Goal: Task Accomplishment & Management: Manage account settings

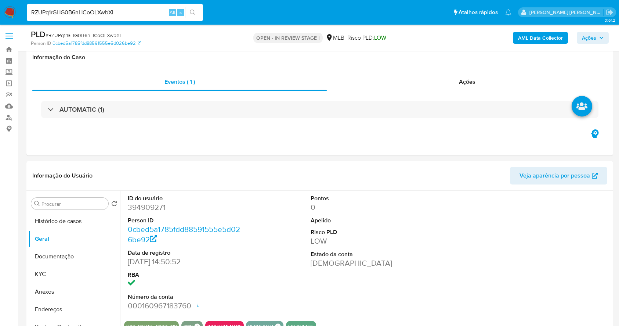
select select "10"
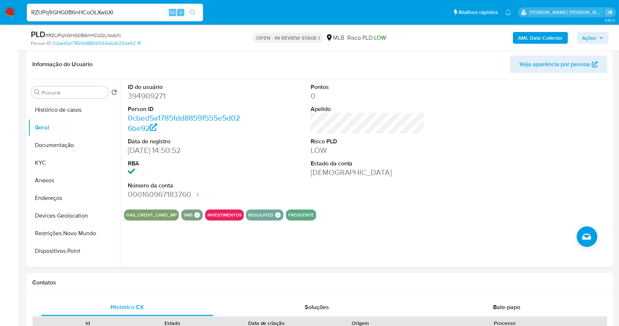
click at [116, 12] on input "RZUPq1rGHG0B6nHCoOLXwbXl" at bounding box center [115, 13] width 176 height 10
type input "AEk7sriupeXDqhpdlYzKDW0f"
click at [194, 11] on icon "search-icon" at bounding box center [193, 13] width 6 height 6
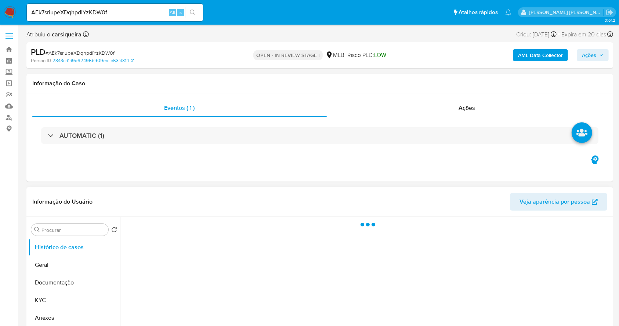
select select "10"
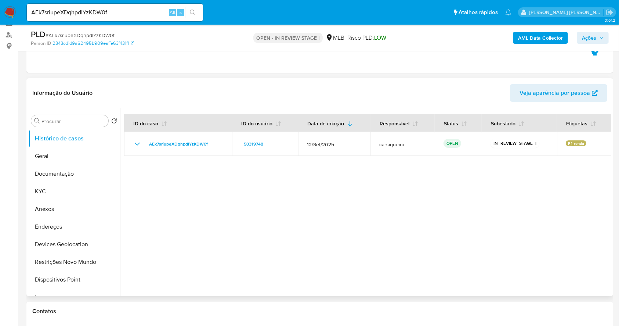
scroll to position [147, 0]
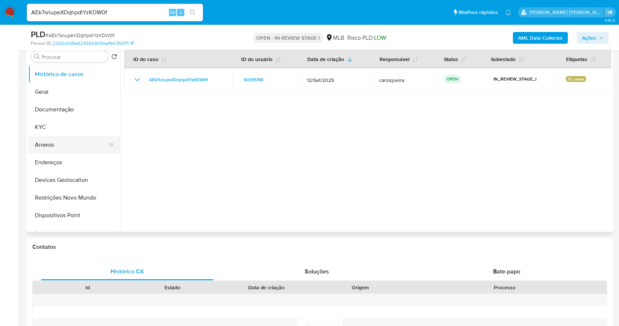
click at [52, 145] on button "Anexos" at bounding box center [71, 145] width 86 height 18
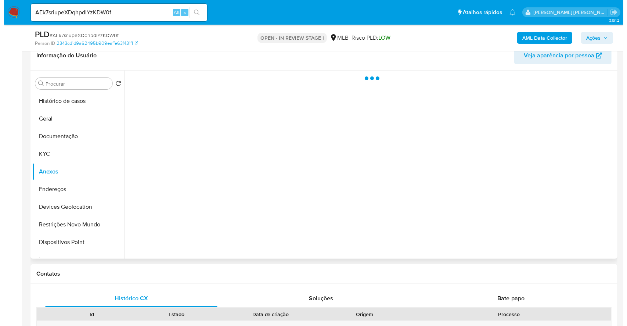
scroll to position [98, 0]
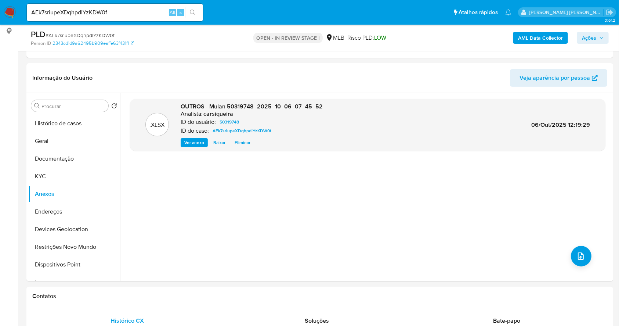
click at [550, 34] on b "AML Data Collector" at bounding box center [540, 38] width 45 height 12
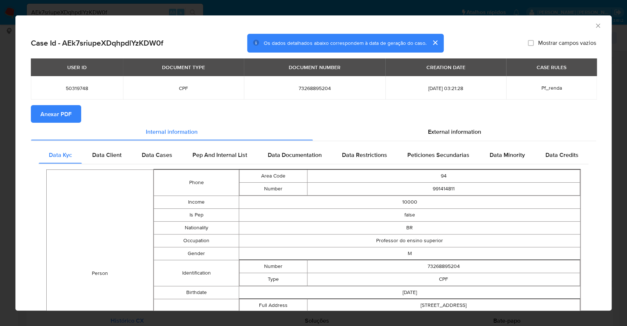
click at [55, 119] on span "Anexar PDF" at bounding box center [55, 114] width 31 height 16
click at [0, 125] on div "AML Data Collector Case Id - AEk7sriupeXDqhpdlYzKDW0f Os dados detalhados abaix…" at bounding box center [313, 163] width 627 height 326
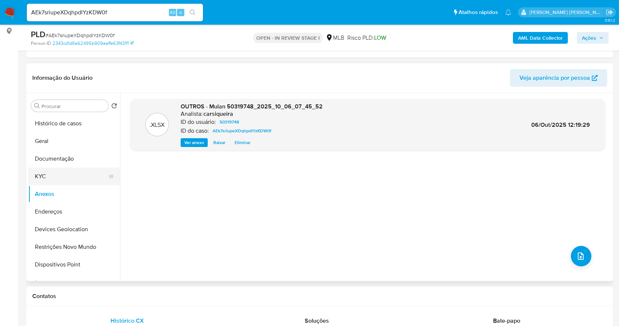
click at [57, 169] on button "KYC" at bounding box center [71, 176] width 86 height 18
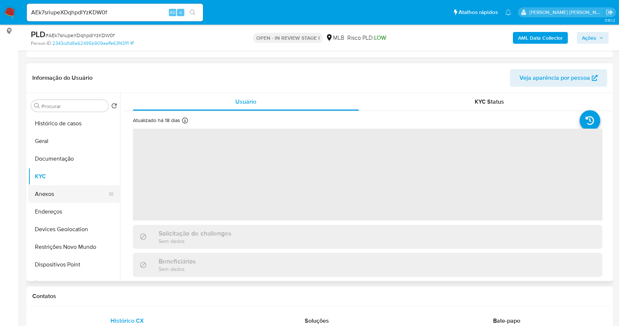
click at [61, 193] on button "Anexos" at bounding box center [71, 194] width 86 height 18
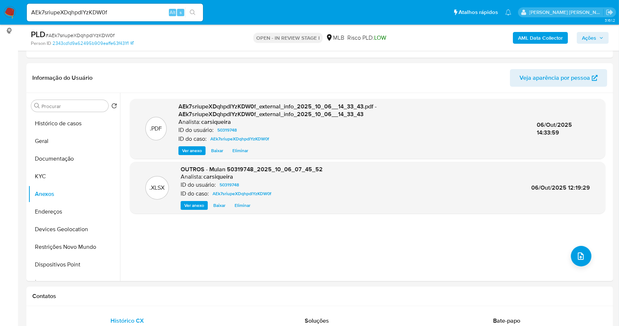
click at [596, 35] on span "Ações" at bounding box center [589, 38] width 14 height 12
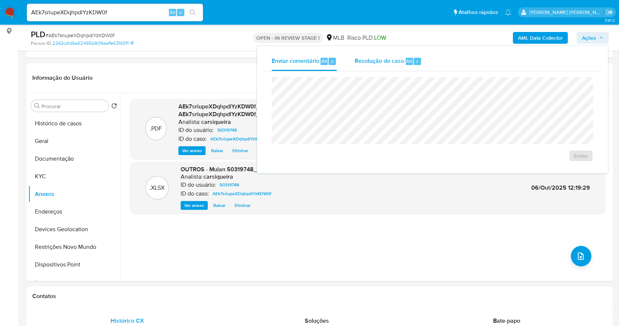
click at [377, 53] on div "Resolução do caso Alt r" at bounding box center [388, 61] width 67 height 19
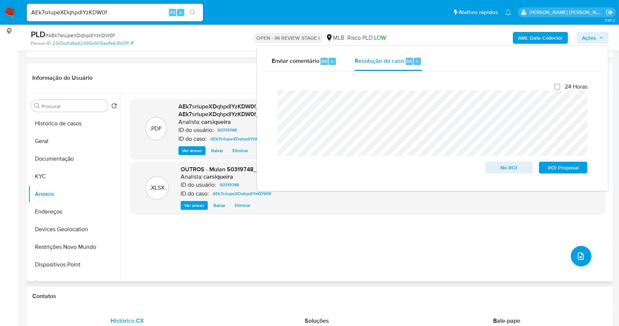
click at [238, 270] on div ".PDF AEk7sriupeXDqhpdlYzKDW0f_external_info_2025_10_06__14_33_43.pdf - AEk7sriu…" at bounding box center [368, 187] width 476 height 176
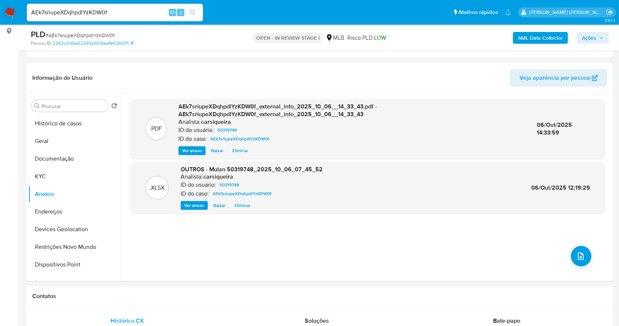
click at [593, 34] on span "Ações" at bounding box center [589, 38] width 14 height 12
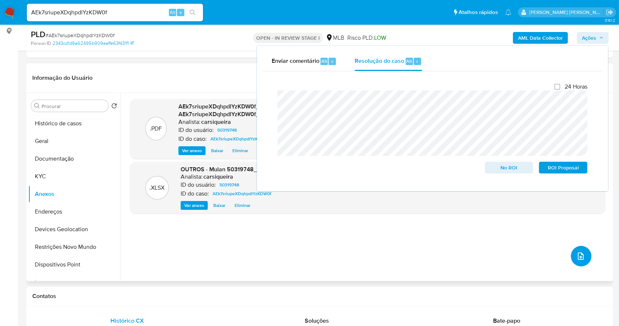
click at [585, 259] on button "upload-file" at bounding box center [581, 256] width 21 height 21
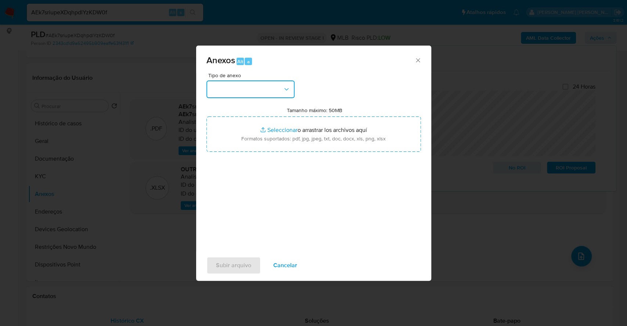
click at [256, 84] on button "button" at bounding box center [250, 89] width 88 height 18
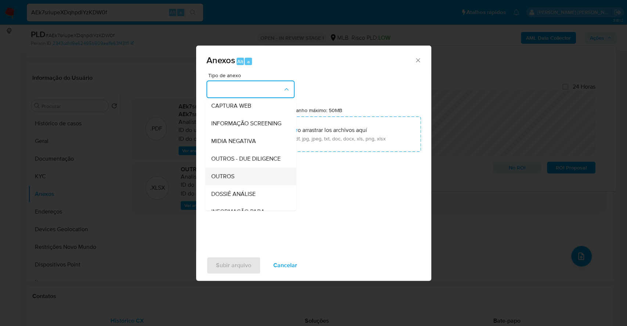
scroll to position [113, 0]
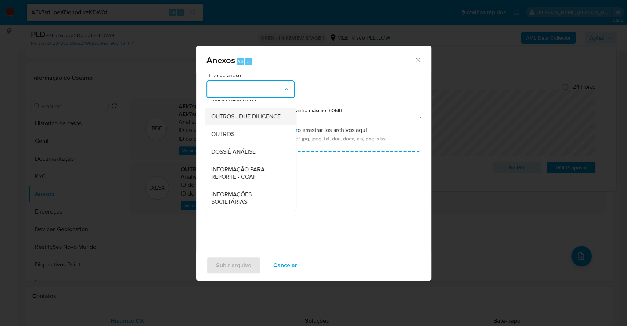
click at [227, 124] on div "OUTROS - DUE DILIGENCE" at bounding box center [248, 117] width 75 height 18
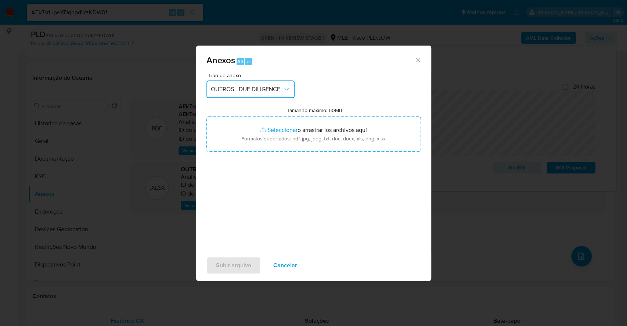
drag, startPoint x: 259, startPoint y: 92, endPoint x: 256, endPoint y: 95, distance: 4.7
click at [259, 92] on span "OUTROS - DUE DILIGENCE" at bounding box center [247, 89] width 72 height 7
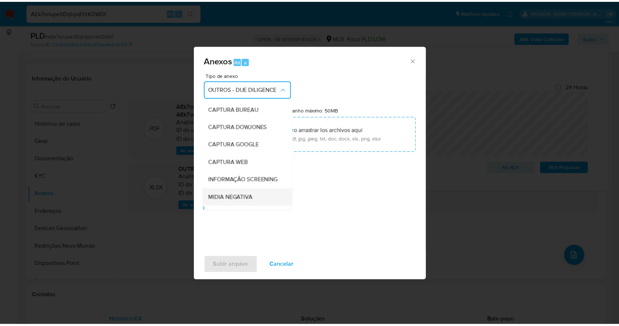
scroll to position [71, 0]
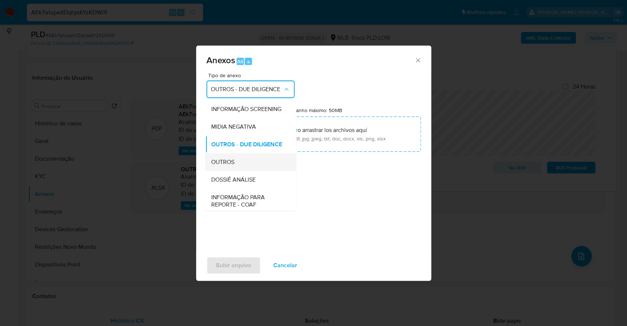
click at [237, 171] on div "OUTROS" at bounding box center [248, 162] width 75 height 18
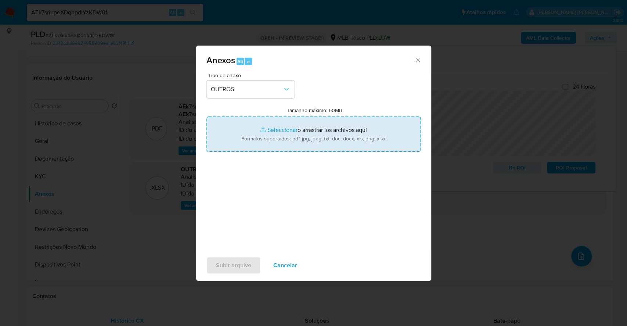
click at [270, 127] on input "Tamanho máximo: 50MB Seleccionar archivos" at bounding box center [313, 133] width 214 height 35
type input "C:\fakepath\SAR - XXXX - CPF 73268895204 - FERNANDO SOUSA FRANCA - Documentos G…"
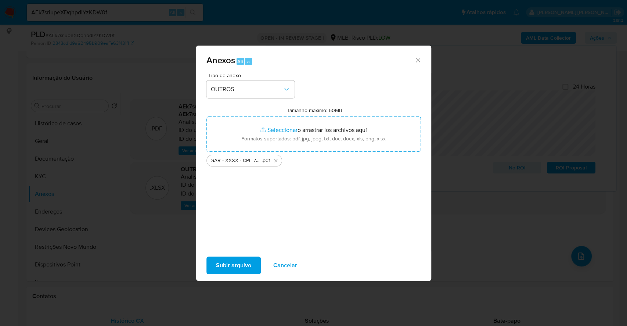
click at [238, 264] on span "Subir arquivo" at bounding box center [233, 265] width 35 height 16
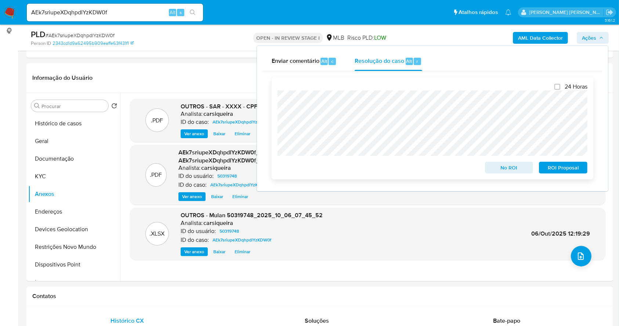
click at [570, 166] on span "ROI Proposal" at bounding box center [563, 167] width 38 height 10
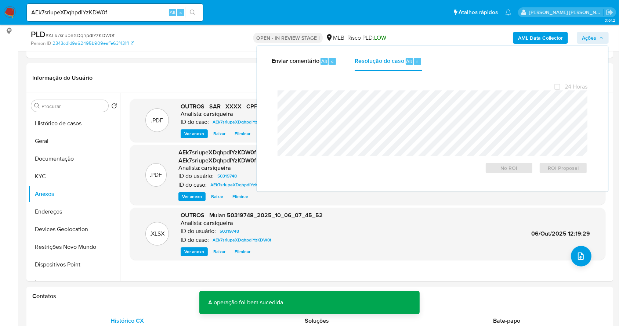
click at [94, 34] on span "# AEk7sriupeXDqhpdlYzKDW0f" at bounding box center [80, 35] width 69 height 7
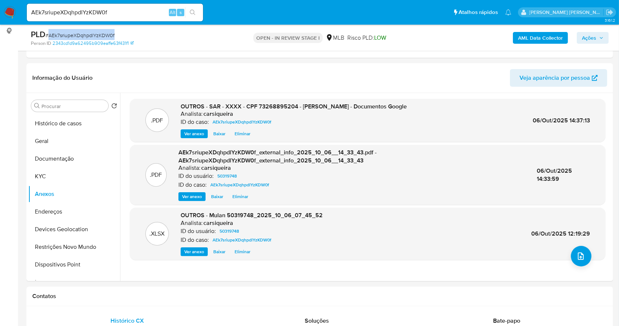
click at [94, 34] on span "# AEk7sriupeXDqhpdlYzKDW0f" at bounding box center [80, 35] width 69 height 7
copy span "AEk7sriupeXDqhpdlYzKDW0f"
drag, startPoint x: 601, startPoint y: 34, endPoint x: 596, endPoint y: 36, distance: 4.4
click at [599, 34] on span "Ações" at bounding box center [593, 38] width 22 height 10
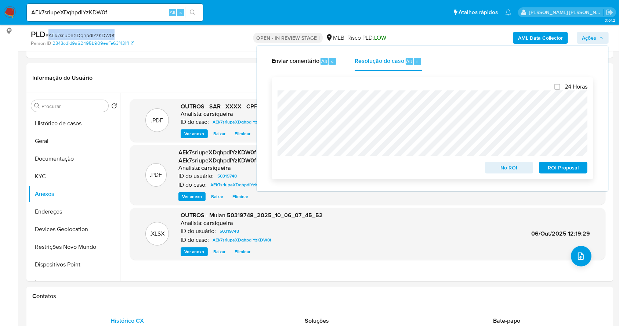
click at [573, 172] on span "ROI Proposal" at bounding box center [563, 167] width 38 height 10
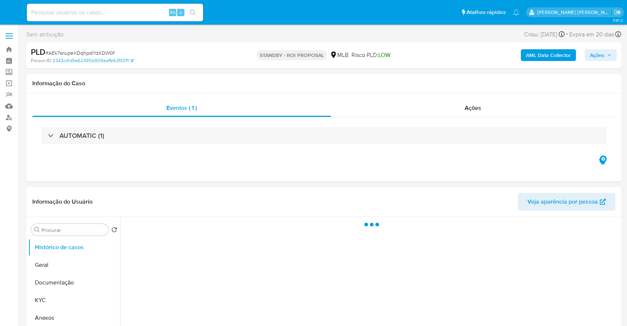
select select "10"
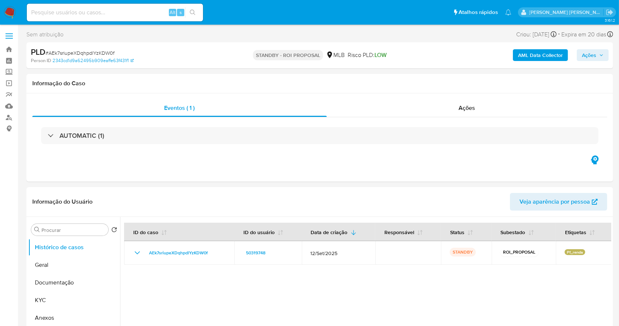
click at [1, 13] on nav "Pausado Ver notificaciones Alt s Atalhos rápidos Presiona las siguientes teclas…" at bounding box center [309, 12] width 619 height 25
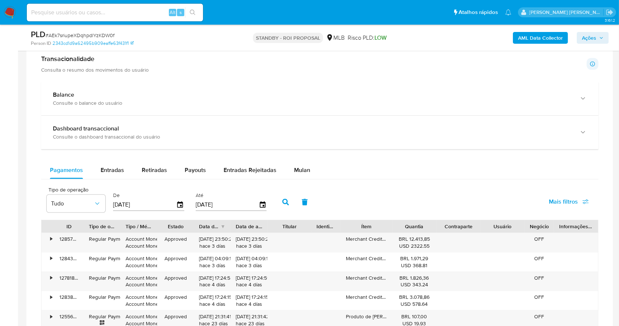
scroll to position [491, 0]
click at [106, 165] on span "Entradas" at bounding box center [113, 169] width 24 height 8
select select "10"
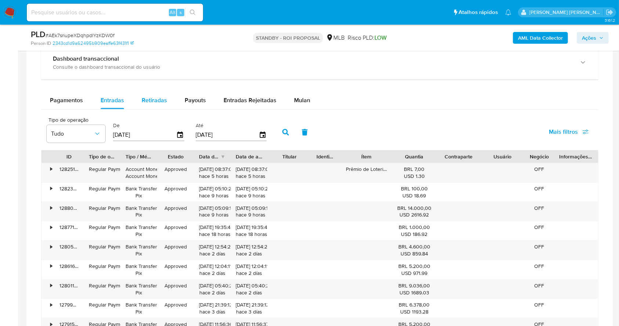
scroll to position [541, 0]
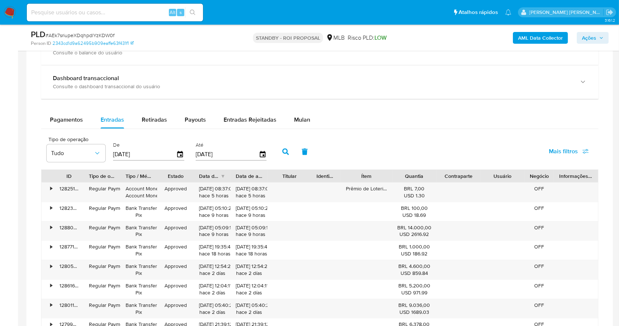
click at [105, 152] on div "Tipo de operação Tudo De 09/07/2025 Até 06/10/2025" at bounding box center [158, 150] width 231 height 29
type input "0_/__/____"
type input "01/07/2025"
type input "3_/__/____"
type input "31/07/2025"
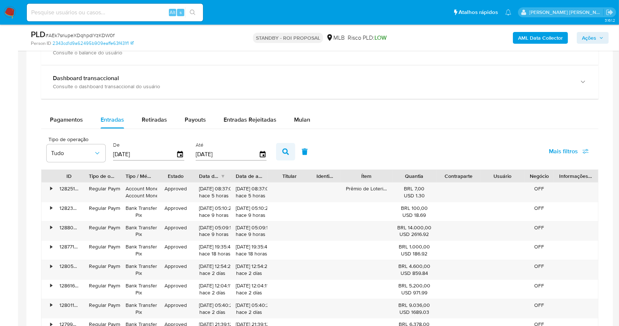
click at [284, 155] on button "button" at bounding box center [285, 152] width 19 height 18
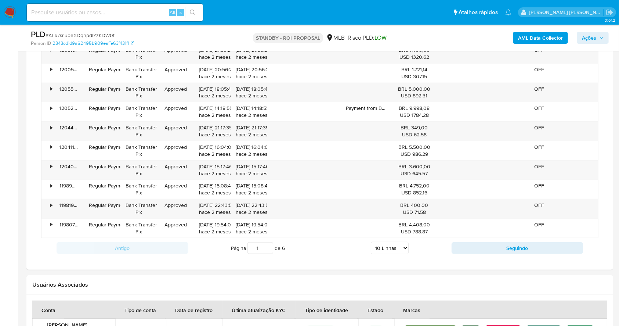
scroll to position [686, 0]
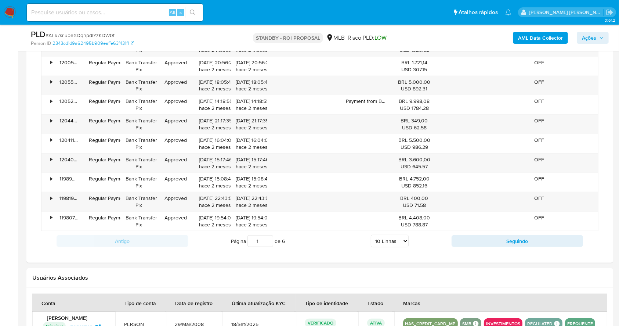
click at [391, 239] on select "5 Linhas 10 Linhas 20 Linhas 25 Linhas 50 Linhas 100 Linhas" at bounding box center [390, 241] width 38 height 12
select select "50"
click at [371, 235] on select "5 Linhas 10 Linhas 20 Linhas 25 Linhas 50 Linhas 100 Linhas" at bounding box center [390, 241] width 38 height 12
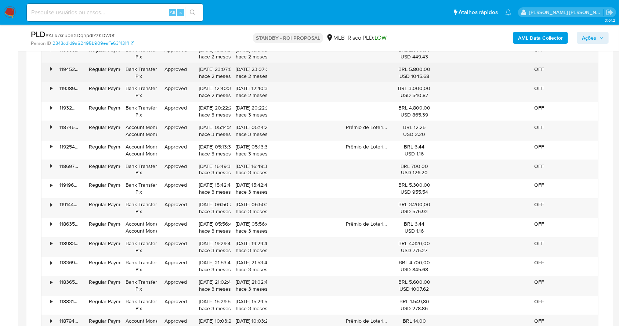
scroll to position [1490, 0]
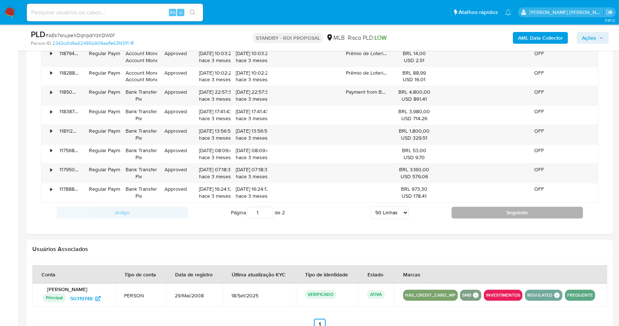
click at [485, 206] on button "Seguindo" at bounding box center [518, 212] width 132 height 12
type input "2"
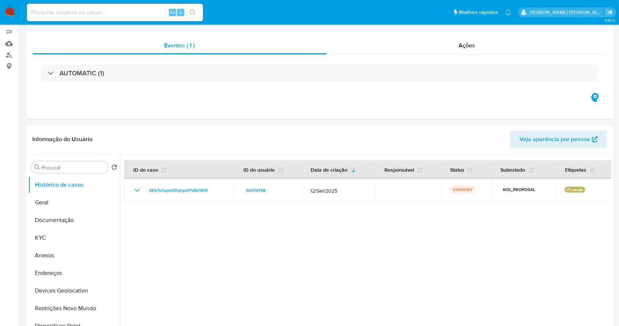
scroll to position [0, 0]
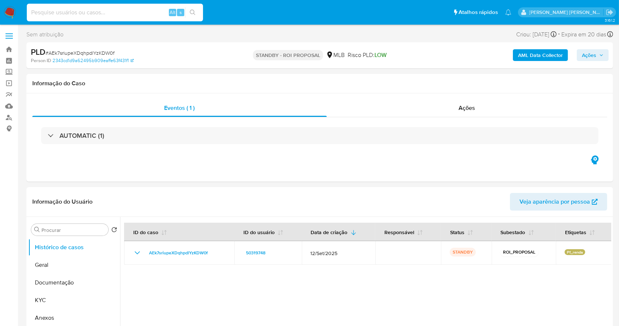
drag, startPoint x: 91, startPoint y: 12, endPoint x: 204, endPoint y: 16, distance: 113.2
click at [90, 12] on input at bounding box center [115, 13] width 176 height 10
paste input "HHqZ24qPiPtODDl4oNwPSYvO"
type input "HHqZ24qPiPtODDl4oNwPSYvO"
click at [197, 8] on button "search-icon" at bounding box center [192, 12] width 15 height 10
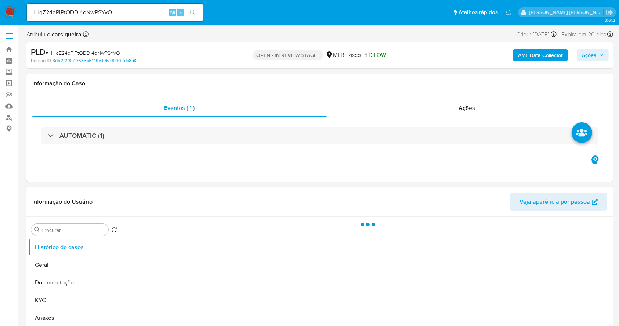
select select "10"
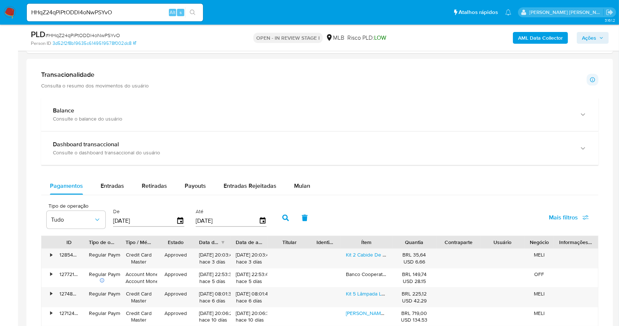
scroll to position [499, 0]
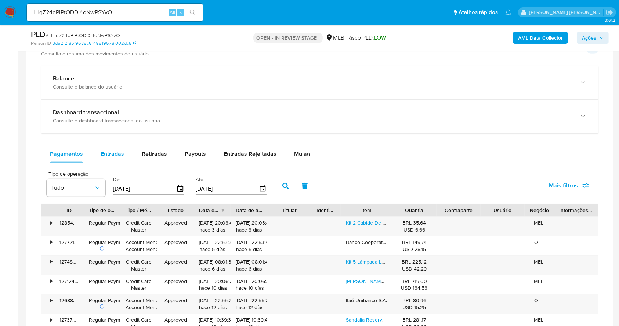
click at [105, 149] on div "Entradas" at bounding box center [113, 154] width 24 height 18
select select "10"
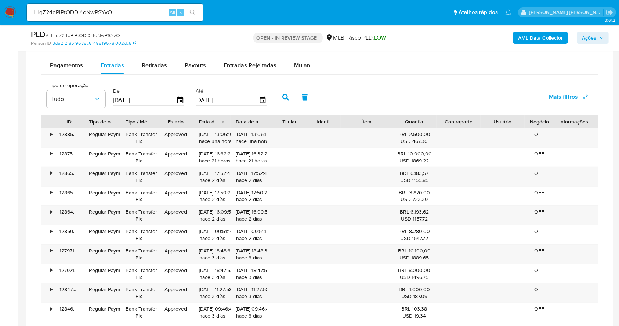
scroll to position [597, 0]
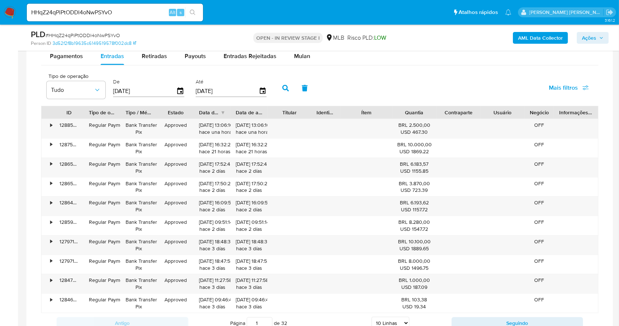
drag, startPoint x: 140, startPoint y: 92, endPoint x: 115, endPoint y: 93, distance: 25.4
click at [115, 93] on input "[DATE]" at bounding box center [144, 91] width 63 height 12
type input "0_/__/____"
type input "01/07/2025"
type input "3_/__/____"
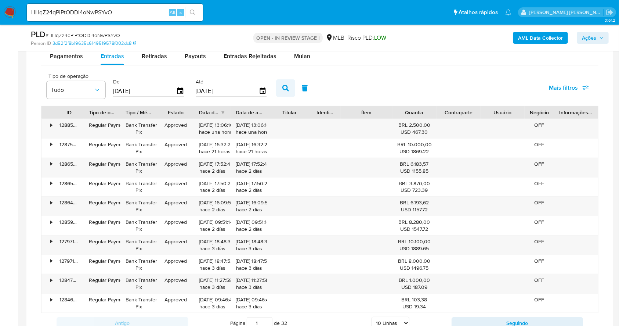
type input "31/07/2025"
click at [288, 88] on icon "button" at bounding box center [285, 88] width 7 height 7
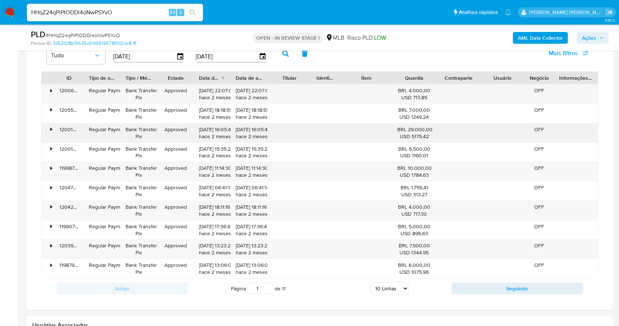
scroll to position [646, 0]
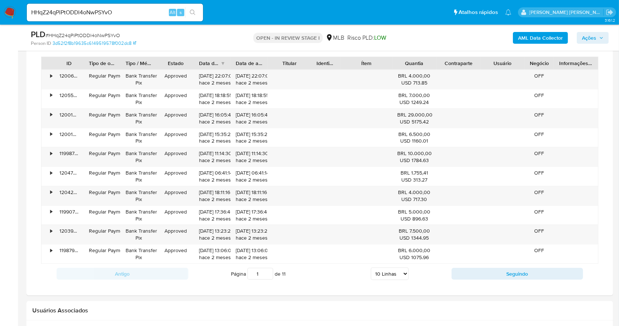
click at [390, 273] on select "5 Linhas 10 Linhas 20 Linhas 25 Linhas 50 Linhas 100 Linhas" at bounding box center [390, 273] width 38 height 12
select select "100"
click at [371, 267] on select "5 Linhas 10 Linhas 20 Linhas 25 Linhas 50 Linhas 100 Linhas" at bounding box center [390, 273] width 38 height 12
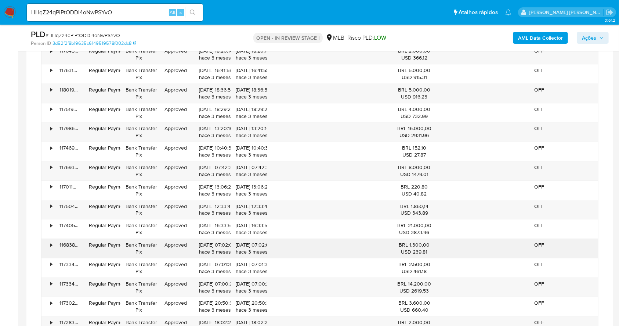
scroll to position [2360, 0]
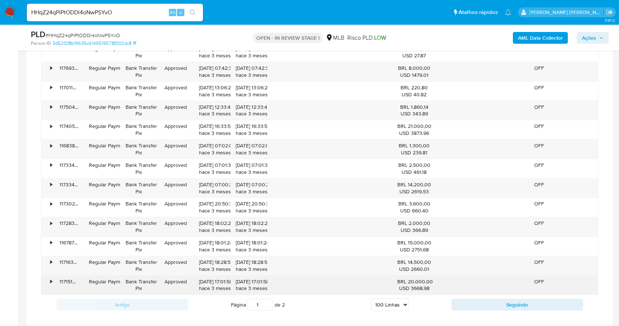
click at [47, 277] on div "•" at bounding box center [48, 284] width 13 height 19
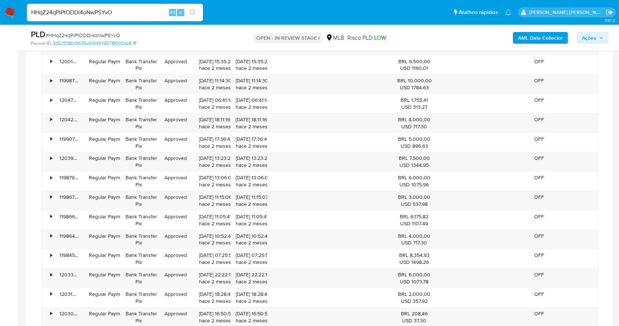
scroll to position [695, 0]
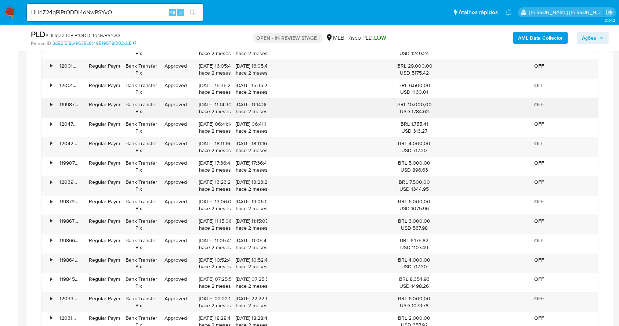
click at [49, 106] on div "•" at bounding box center [48, 107] width 13 height 19
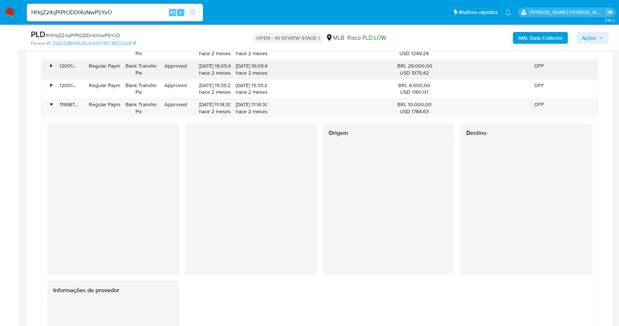
click at [50, 66] on div "•" at bounding box center [48, 69] width 13 height 19
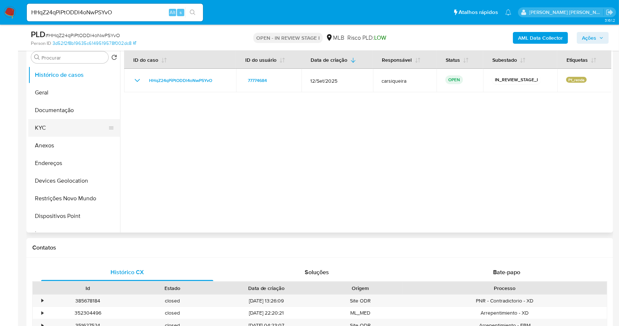
scroll to position [147, 0]
click at [61, 143] on button "Anexos" at bounding box center [71, 145] width 86 height 18
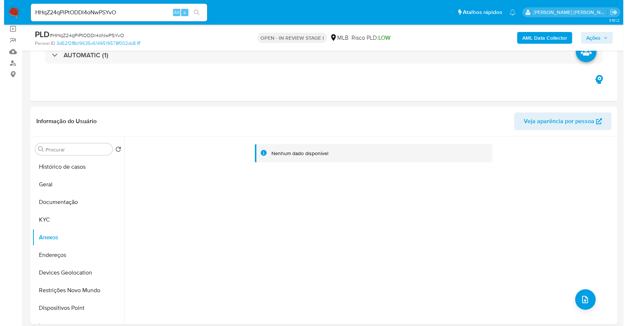
scroll to position [49, 0]
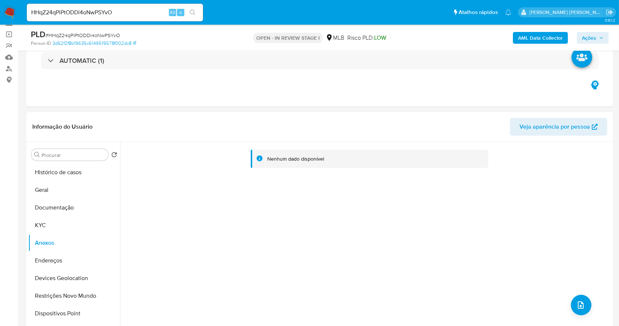
click at [538, 36] on b "AML Data Collector" at bounding box center [540, 38] width 45 height 12
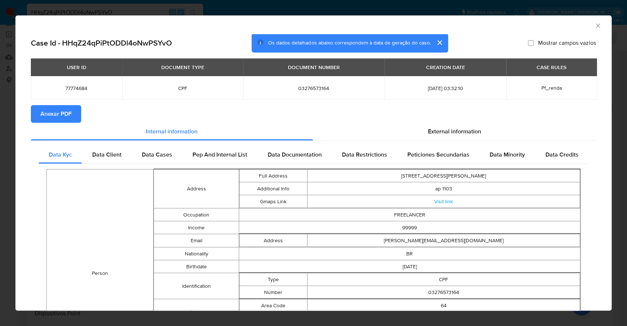
click at [63, 108] on span "Anexar PDF" at bounding box center [55, 114] width 31 height 16
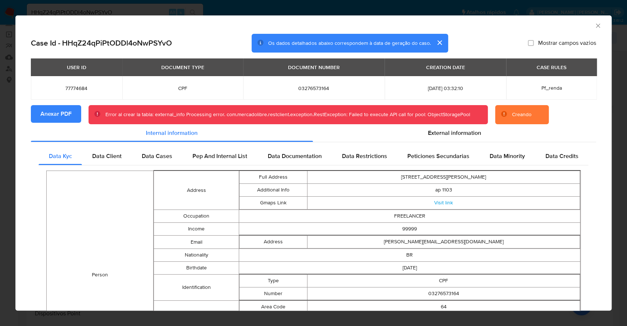
click at [596, 26] on icon "Fechar a janela" at bounding box center [598, 26] width 4 height 4
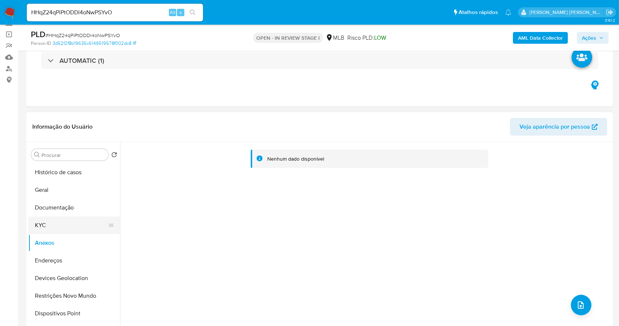
click at [54, 228] on button "KYC" at bounding box center [71, 225] width 86 height 18
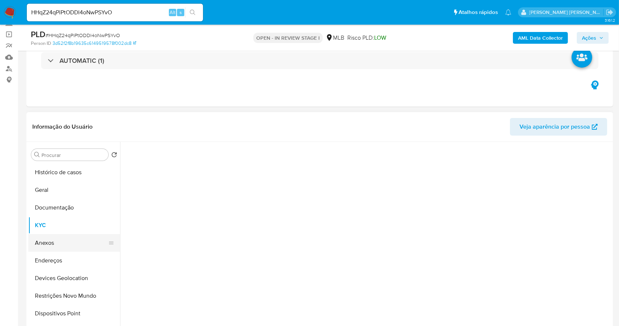
click at [55, 239] on button "Anexos" at bounding box center [71, 243] width 86 height 18
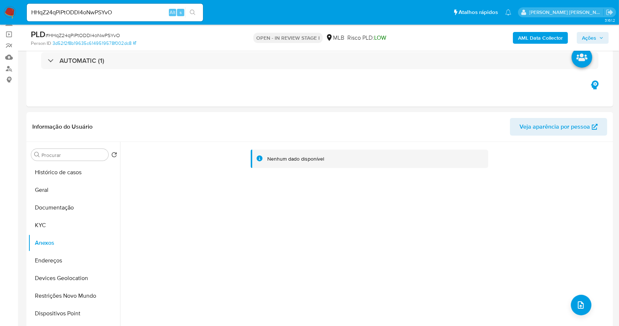
click at [602, 36] on icon "button" at bounding box center [601, 38] width 4 height 4
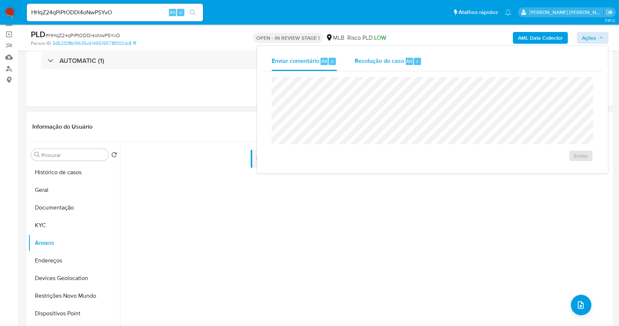
click at [378, 64] on span "Resolução do caso" at bounding box center [380, 61] width 50 height 8
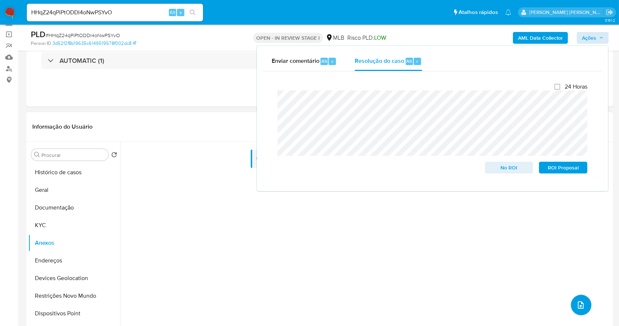
click at [580, 306] on icon "upload-file" at bounding box center [581, 304] width 6 height 7
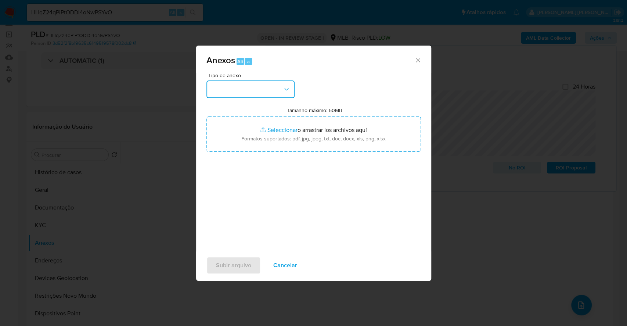
click at [250, 94] on button "button" at bounding box center [250, 89] width 88 height 18
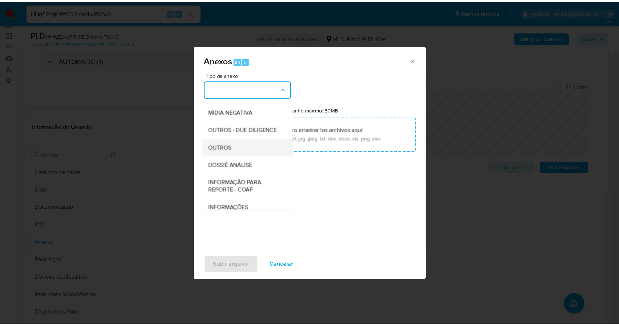
scroll to position [113, 0]
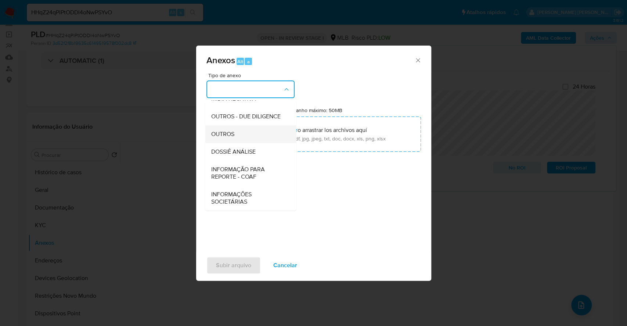
click at [237, 136] on div "OUTROS" at bounding box center [248, 134] width 75 height 18
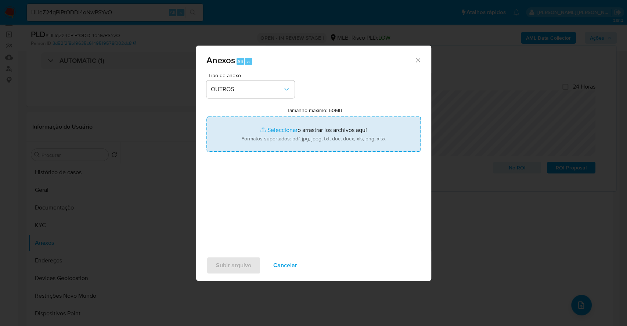
click at [274, 128] on input "Tamanho máximo: 50MB Seleccionar archivos" at bounding box center [313, 133] width 214 height 35
type input "C:\fakepath\Mulan 77774684_2025_10_06_07_37_28.xlsx"
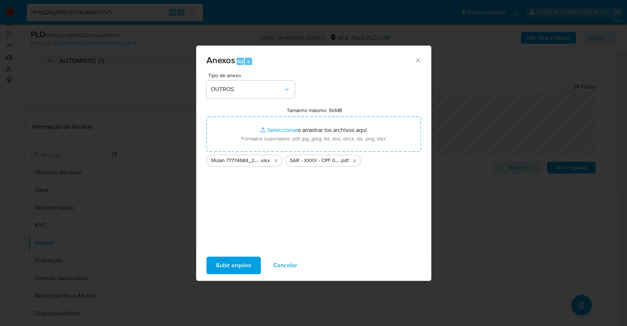
click at [234, 260] on span "Subir arquivo" at bounding box center [233, 265] width 35 height 16
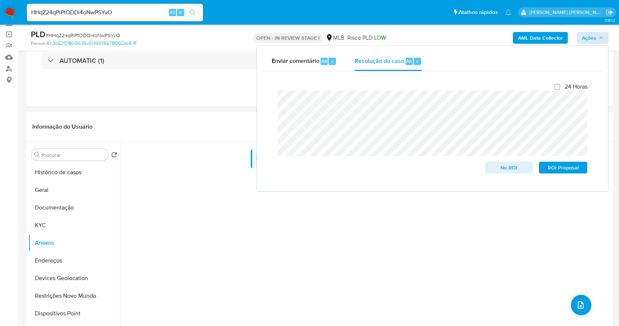
click at [9, 14] on img at bounding box center [10, 12] width 12 height 12
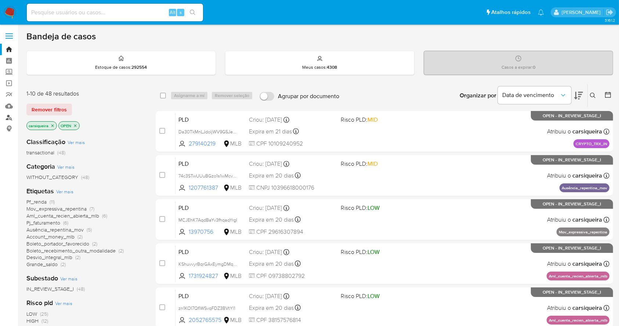
click at [9, 115] on link "Localizador de pessoas" at bounding box center [43, 117] width 87 height 11
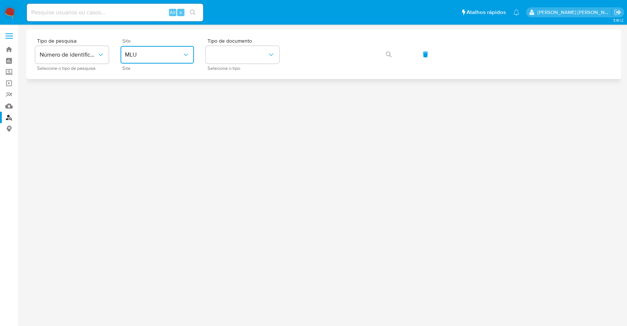
click at [161, 53] on span "MLU" at bounding box center [153, 54] width 57 height 7
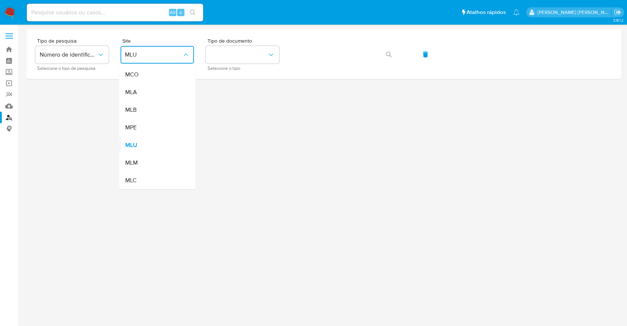
drag, startPoint x: 156, startPoint y: 107, endPoint x: 163, endPoint y: 98, distance: 11.2
click at [156, 107] on div "MLB" at bounding box center [155, 110] width 60 height 18
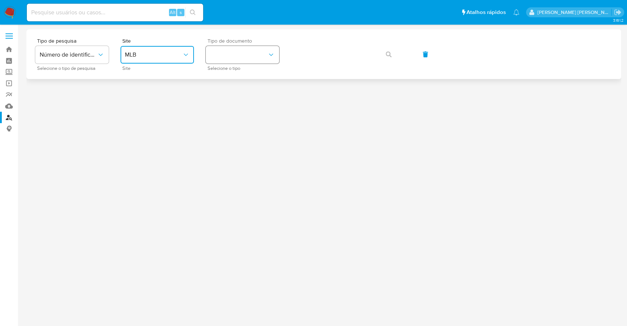
click at [266, 57] on button "identificationType" at bounding box center [242, 55] width 73 height 18
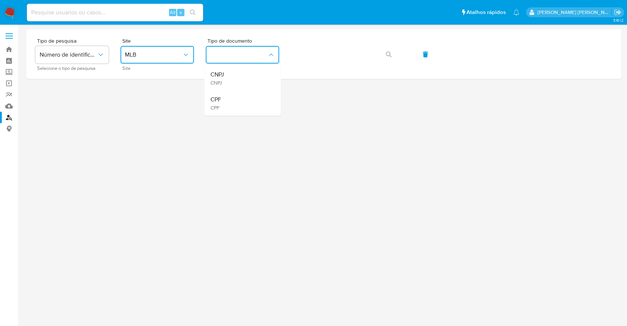
click at [255, 88] on div "CNPJ CNPJ" at bounding box center [240, 78] width 60 height 25
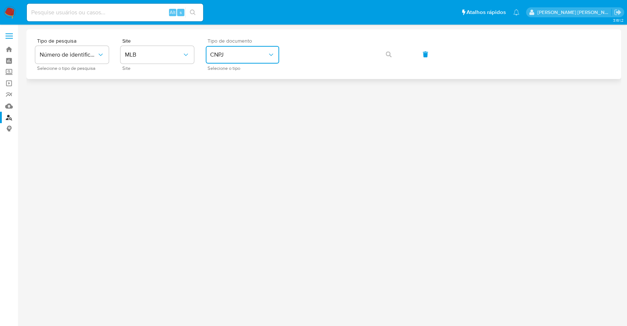
drag, startPoint x: 248, startPoint y: 51, endPoint x: 249, endPoint y: 63, distance: 12.5
click at [246, 50] on button "CNPJ" at bounding box center [242, 55] width 73 height 18
drag, startPoint x: 245, startPoint y: 99, endPoint x: 248, endPoint y: 93, distance: 7.4
click at [245, 99] on div "CPF CPF" at bounding box center [240, 103] width 60 height 25
click at [386, 57] on icon "button" at bounding box center [389, 54] width 6 height 6
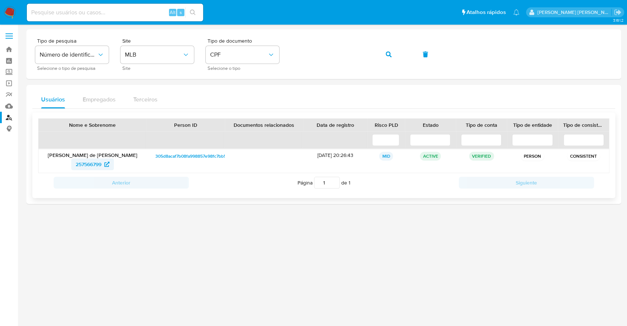
click at [87, 162] on span "257566799" at bounding box center [89, 164] width 26 height 12
click at [386, 53] on icon "button" at bounding box center [389, 54] width 6 height 6
click at [93, 161] on span "243193395" at bounding box center [88, 164] width 25 height 12
click at [392, 53] on button "button" at bounding box center [388, 55] width 25 height 18
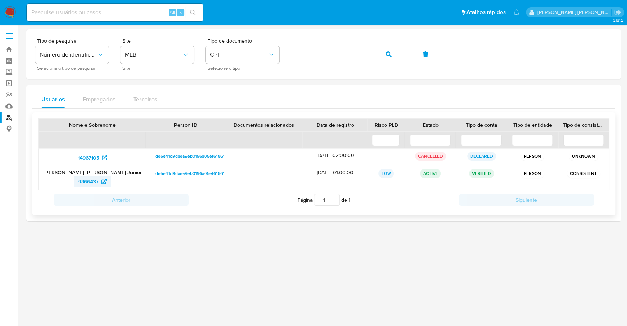
click at [90, 183] on span "9866437" at bounding box center [88, 182] width 20 height 12
click at [217, 56] on span "CPF" at bounding box center [238, 54] width 57 height 7
drag, startPoint x: 237, startPoint y: 74, endPoint x: 260, endPoint y: 75, distance: 23.5
click at [241, 75] on div "CNPJ CNPJ" at bounding box center [240, 78] width 60 height 25
click at [390, 58] on span "button" at bounding box center [389, 54] width 6 height 16
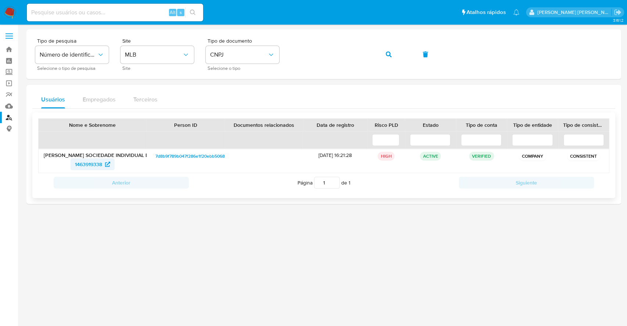
click at [93, 165] on span "1463919338" at bounding box center [88, 164] width 27 height 12
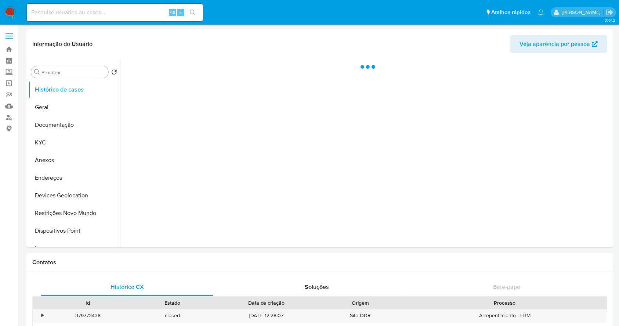
select select "10"
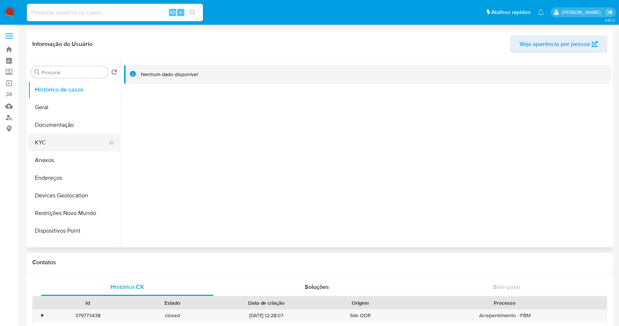
click at [64, 140] on button "KYC" at bounding box center [71, 143] width 86 height 18
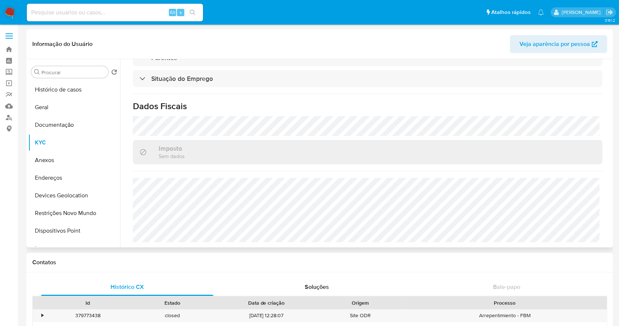
scroll to position [320, 0]
click at [38, 87] on button "Histórico de casos" at bounding box center [71, 90] width 86 height 18
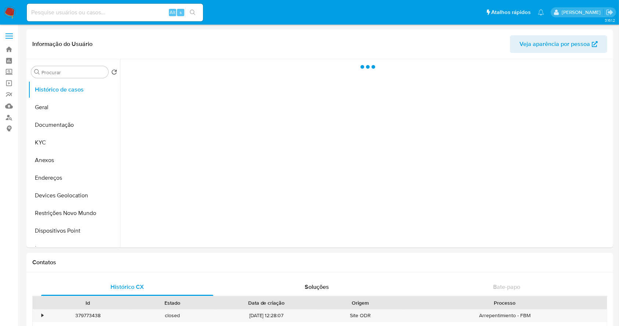
scroll to position [0, 0]
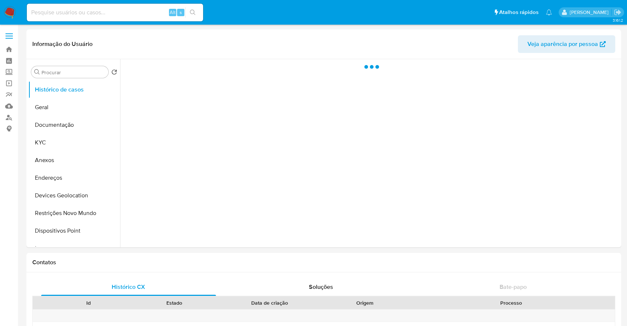
select select "10"
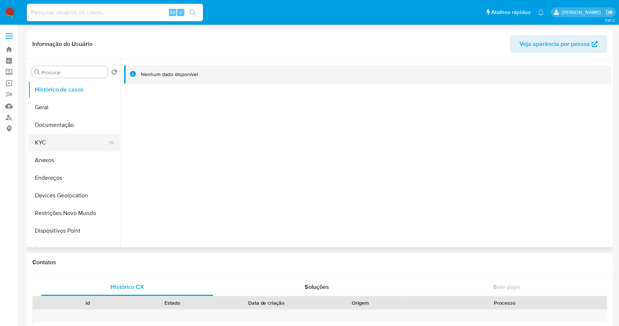
click at [44, 143] on button "KYC" at bounding box center [71, 143] width 86 height 18
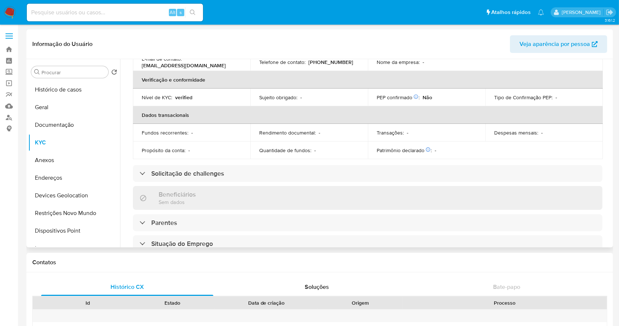
scroll to position [321, 0]
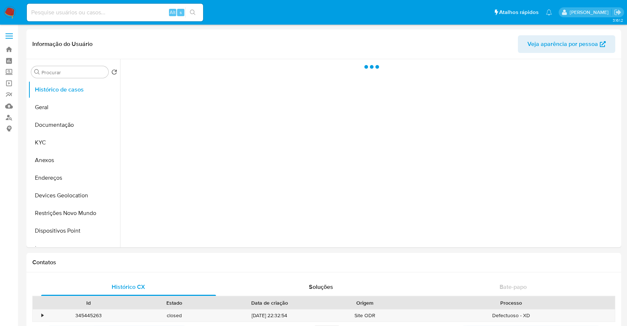
select select "10"
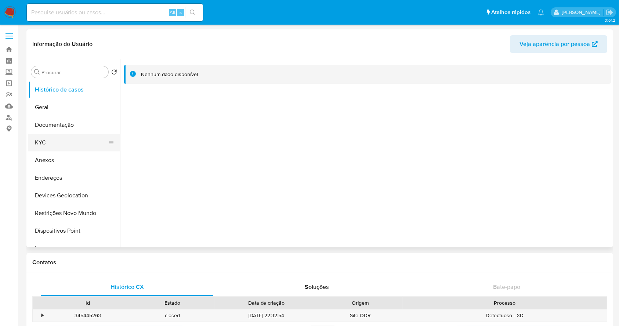
click at [58, 148] on button "KYC" at bounding box center [71, 143] width 86 height 18
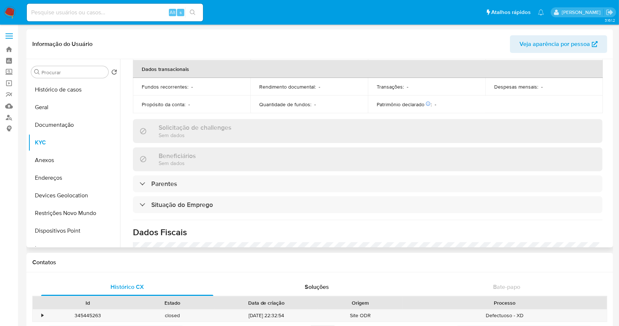
scroll to position [322, 0]
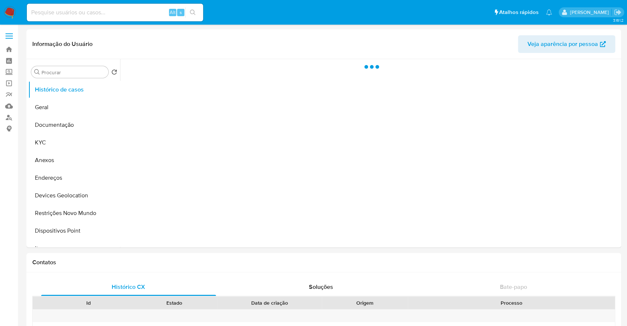
select select "10"
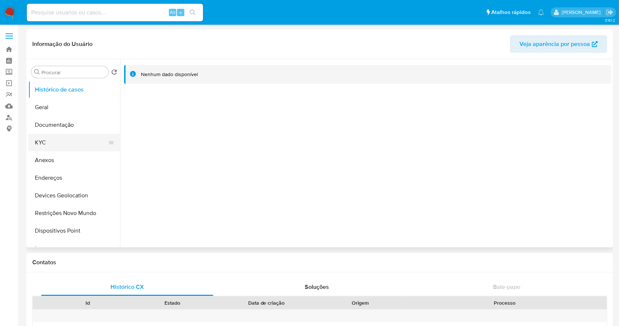
click at [70, 144] on button "KYC" at bounding box center [71, 143] width 86 height 18
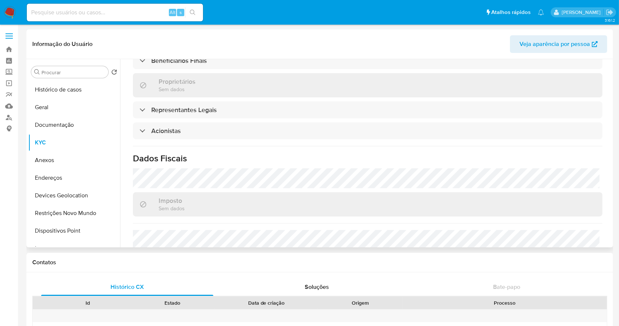
scroll to position [394, 0]
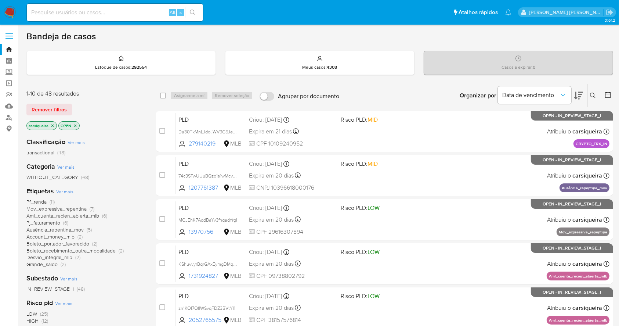
click at [105, 8] on input at bounding box center [115, 13] width 176 height 10
paste input "RZUPq1rGHG0B6nHCoOLXwbXl"
type input "RZUPq1rGHG0B6nHCoOLXwbXl"
click at [193, 14] on icon "search-icon" at bounding box center [193, 13] width 6 height 6
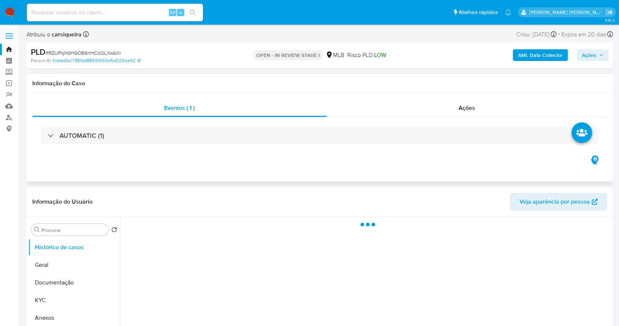
select select "10"
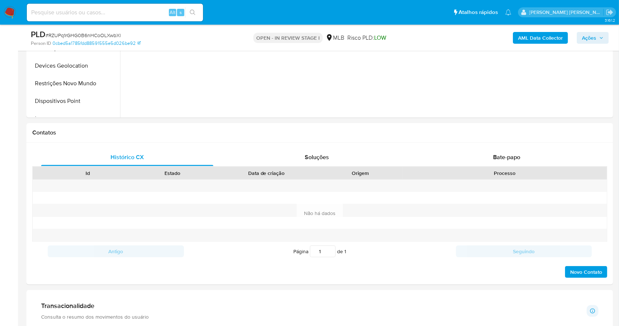
scroll to position [304, 0]
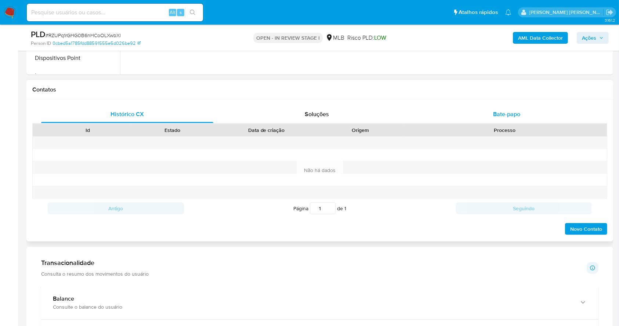
click at [521, 110] on div "Bate-papo" at bounding box center [507, 114] width 172 height 18
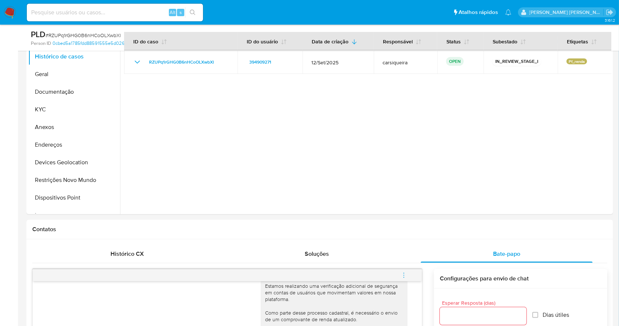
scroll to position [0, 0]
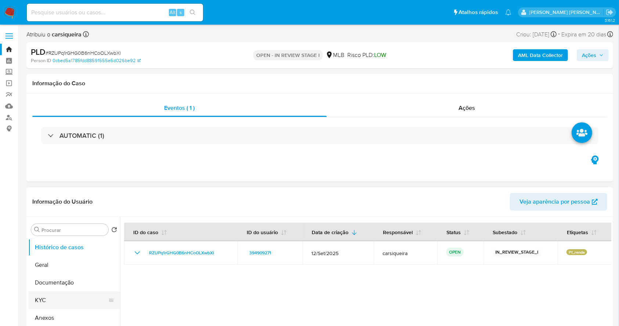
click at [77, 293] on button "KYC" at bounding box center [71, 300] width 86 height 18
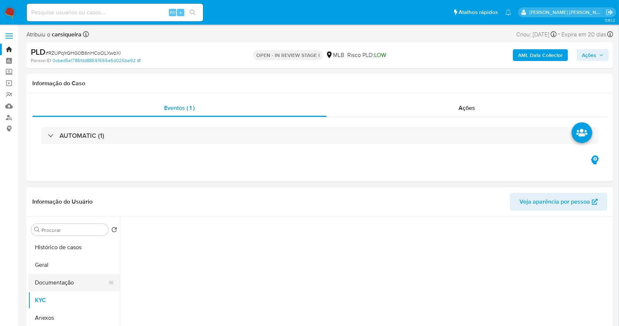
click at [70, 284] on button "Documentação" at bounding box center [71, 283] width 86 height 18
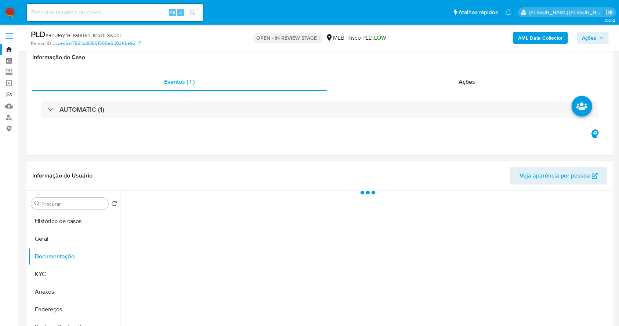
scroll to position [98, 0]
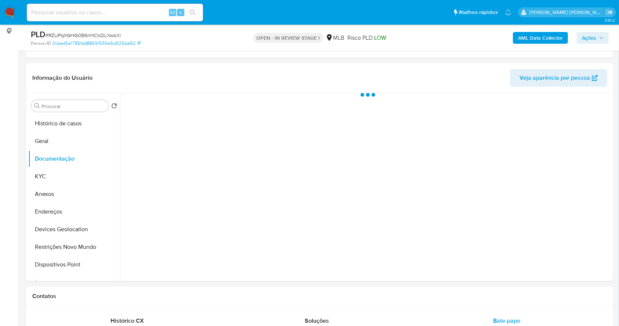
click at [6, 9] on img at bounding box center [10, 12] width 12 height 12
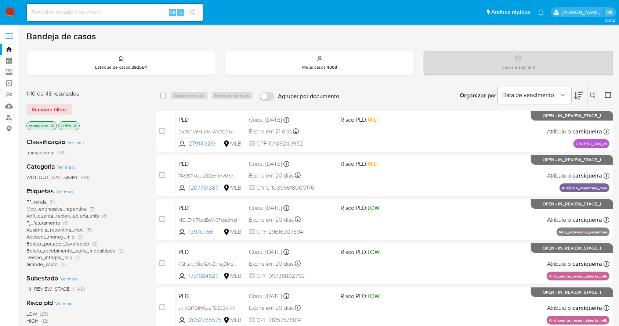
click at [94, 9] on input at bounding box center [115, 13] width 176 height 10
paste input "9PSH0ffpG6rOU3UQWJLI0K0h"
type input "9PSH0ffpG6rOU3UQWJLI0K0h"
click at [194, 15] on icon "search-icon" at bounding box center [193, 13] width 6 height 6
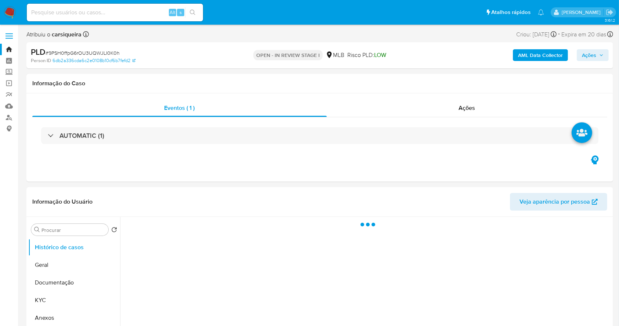
select select "10"
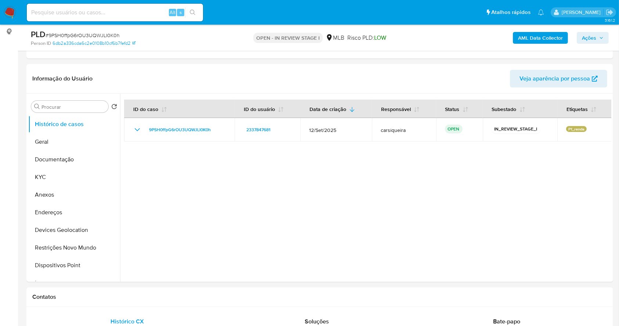
scroll to position [224, 0]
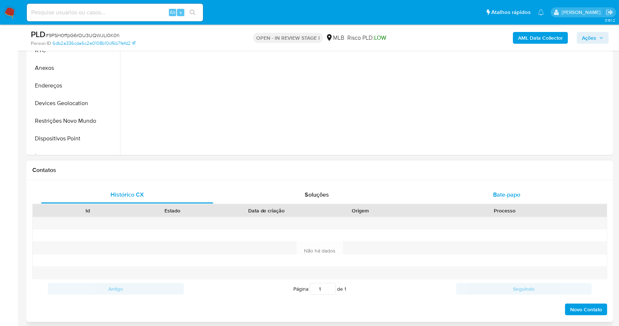
click at [498, 187] on div "Bate-papo" at bounding box center [507, 195] width 172 height 18
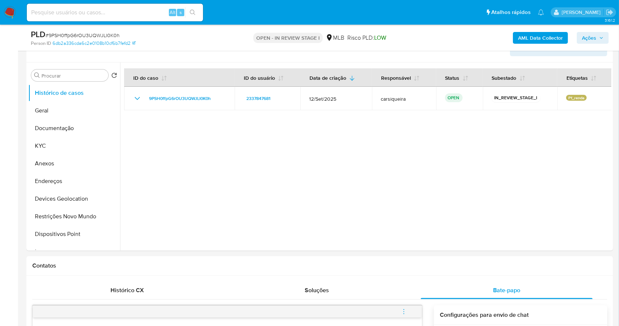
scroll to position [126, 0]
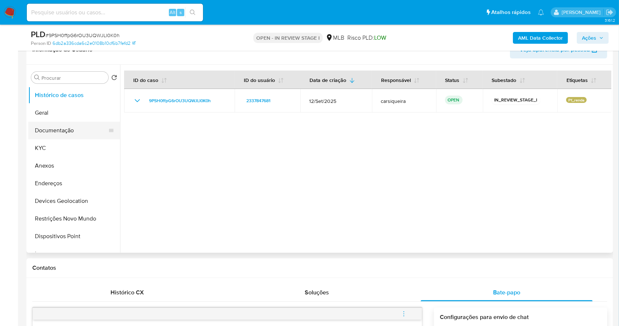
click at [56, 131] on button "Documentação" at bounding box center [71, 131] width 86 height 18
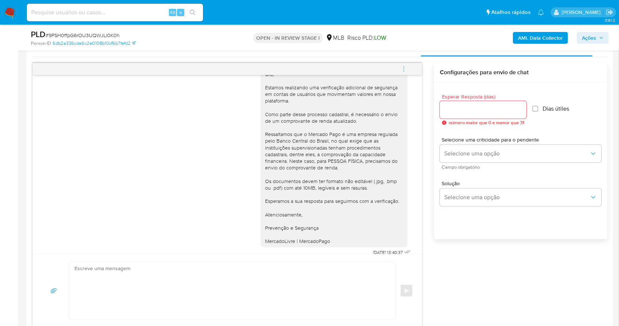
scroll to position [24, 0]
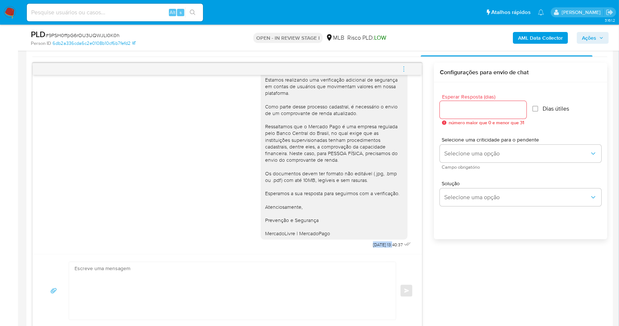
drag, startPoint x: 352, startPoint y: 244, endPoint x: 378, endPoint y: 246, distance: 26.2
click at [378, 246] on div "Olá, Estamos realizando uma verificação adicional de segurança em contas de usu…" at bounding box center [337, 152] width 152 height 195
copy span "[DATE]"
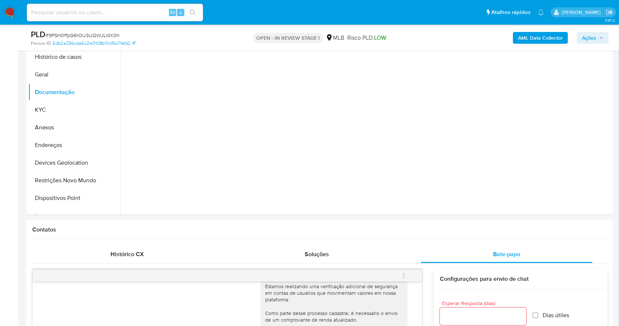
scroll to position [0, 0]
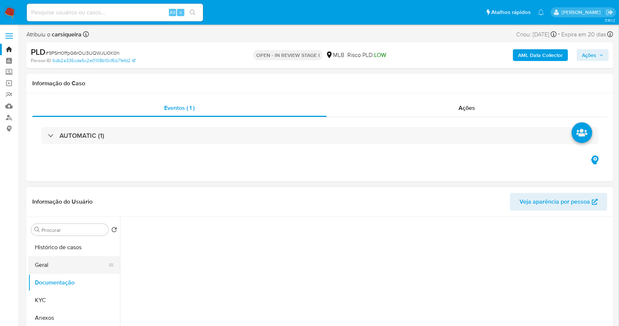
click at [59, 263] on button "Geral" at bounding box center [71, 265] width 86 height 18
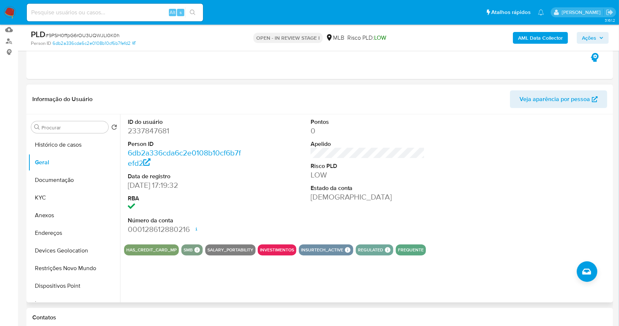
scroll to position [98, 0]
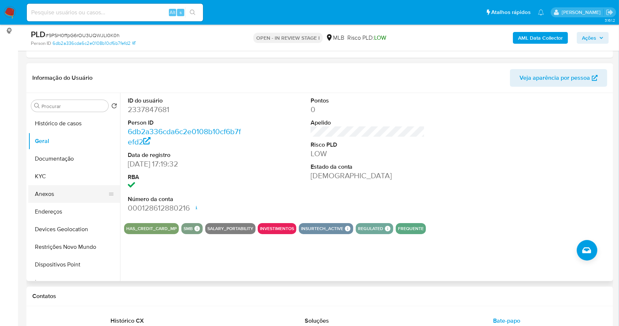
click at [63, 194] on button "Anexos" at bounding box center [71, 194] width 86 height 18
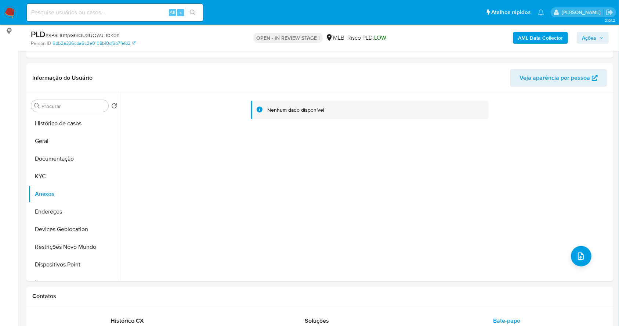
click at [549, 36] on b "AML Data Collector" at bounding box center [540, 38] width 45 height 12
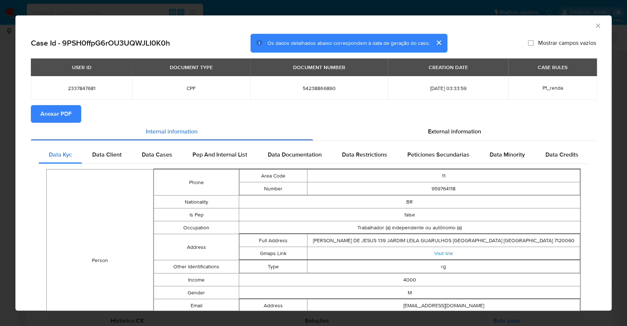
click at [78, 115] on button "Anexar PDF" at bounding box center [56, 114] width 50 height 18
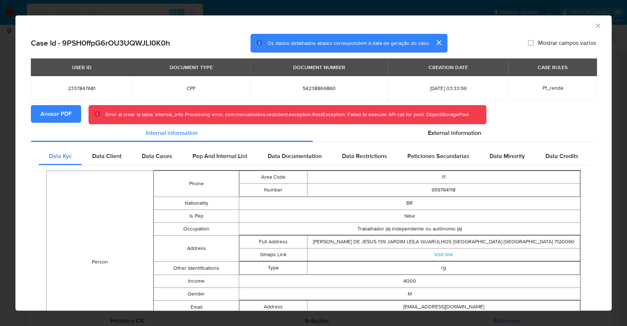
click at [0, 137] on div "AML Data Collector Case Id - 9PSH0ffpG6rOU3UQWJLI0K0h Os dados detalhados abaix…" at bounding box center [313, 163] width 627 height 326
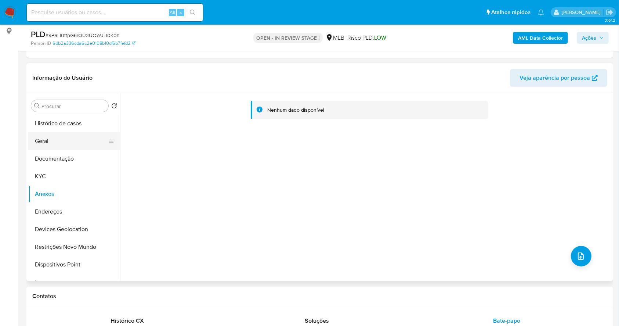
click at [65, 141] on button "Geral" at bounding box center [71, 141] width 86 height 18
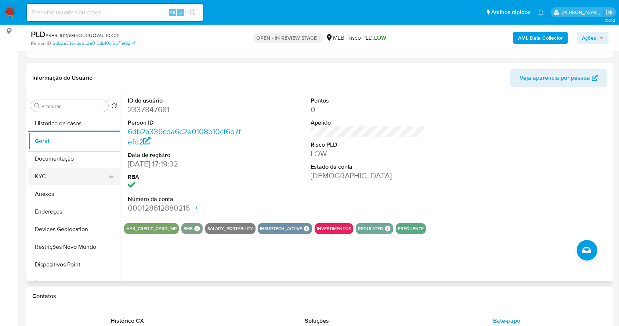
click at [48, 176] on button "KYC" at bounding box center [71, 176] width 86 height 18
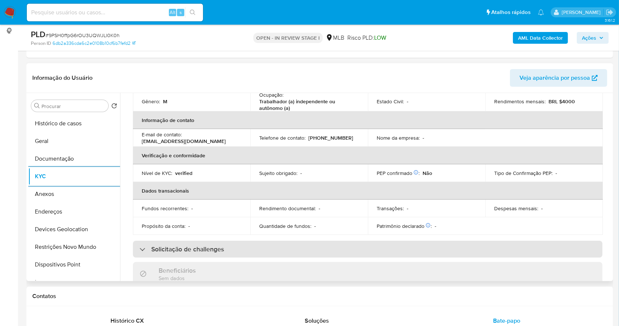
scroll to position [314, 0]
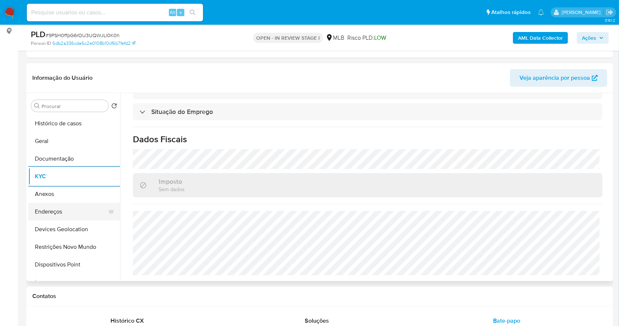
click at [75, 211] on button "Endereços" at bounding box center [71, 212] width 86 height 18
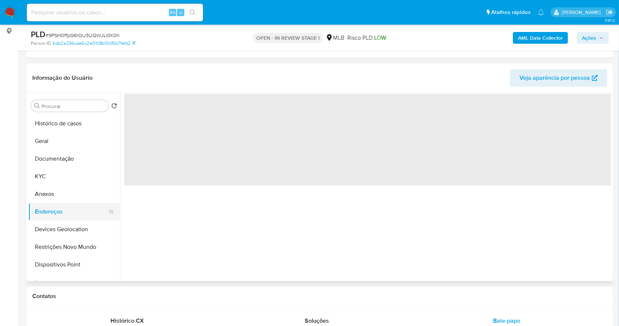
scroll to position [0, 0]
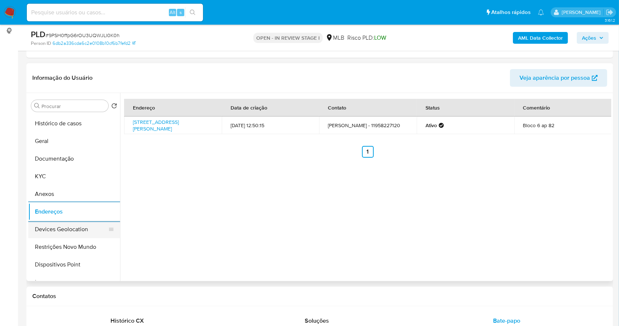
click at [67, 229] on button "Devices Geolocation" at bounding box center [71, 229] width 86 height 18
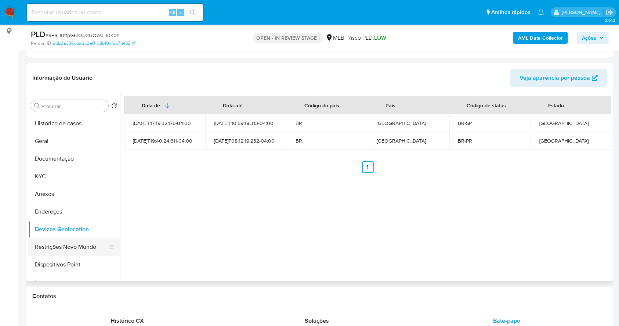
click at [78, 245] on button "Restrições Novo Mundo" at bounding box center [71, 247] width 86 height 18
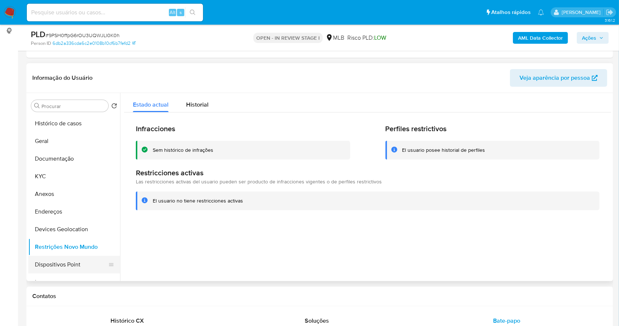
click at [76, 266] on button "Dispositivos Point" at bounding box center [71, 265] width 86 height 18
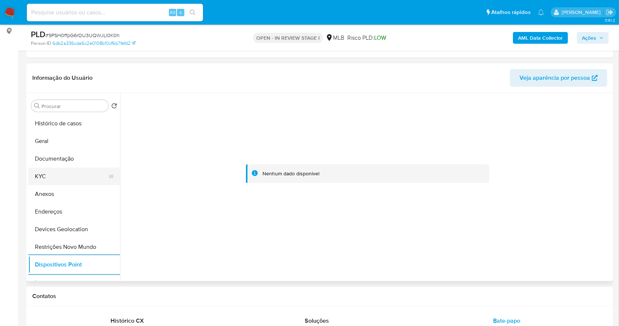
click at [50, 171] on button "KYC" at bounding box center [71, 176] width 86 height 18
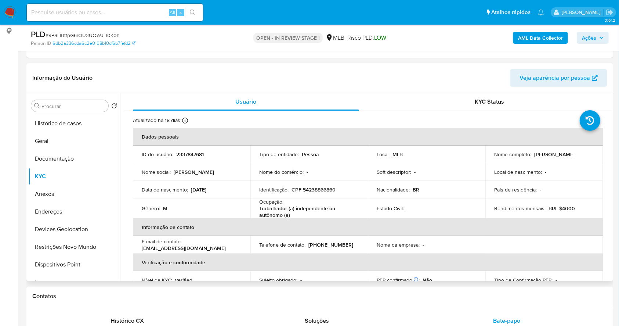
click at [327, 188] on p "CPF 54238866860" at bounding box center [314, 189] width 44 height 7
copy p "54238866860"
click at [324, 187] on p "CPF 54238866860" at bounding box center [314, 189] width 44 height 7
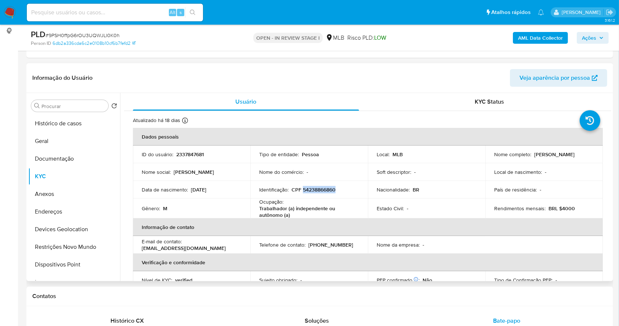
click at [324, 187] on p "CPF 54238866860" at bounding box center [314, 189] width 44 height 7
click at [55, 140] on button "Geral" at bounding box center [71, 141] width 86 height 18
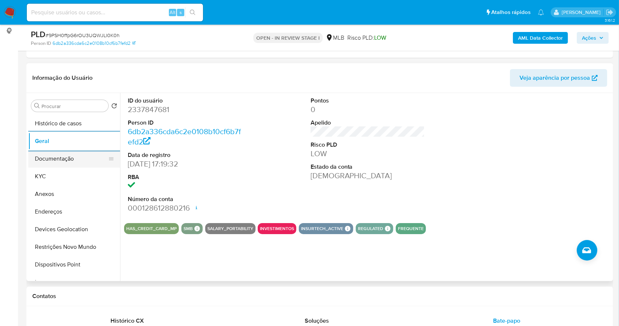
click at [59, 160] on button "Documentação" at bounding box center [71, 159] width 86 height 18
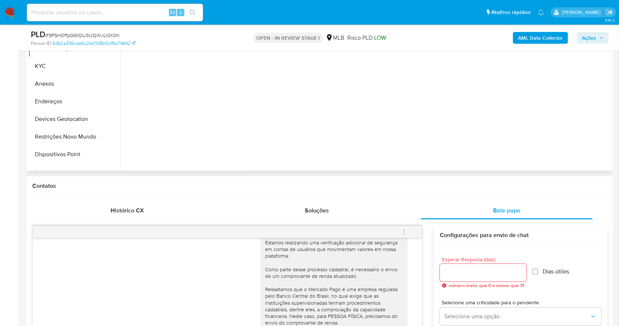
scroll to position [119, 0]
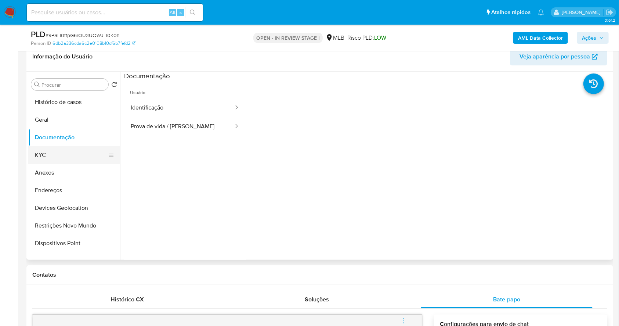
drag, startPoint x: 65, startPoint y: 159, endPoint x: 99, endPoint y: 152, distance: 35.2
click at [64, 159] on button "KYC" at bounding box center [71, 155] width 86 height 18
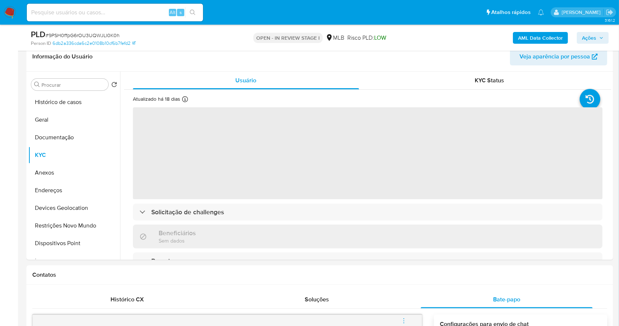
scroll to position [106, 0]
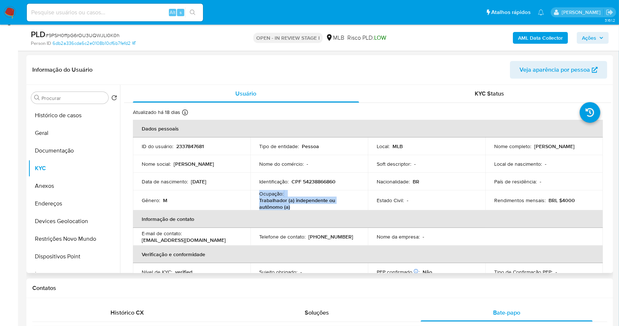
drag, startPoint x: 275, startPoint y: 201, endPoint x: 256, endPoint y: 192, distance: 20.7
click at [256, 192] on td "Ocupação : Trabalhador (a) independente ou autônomo (a)" at bounding box center [309, 200] width 118 height 20
copy div "Ocupação : Trabalhador (a) independente ou autônomo (a)"
